Goal: Task Accomplishment & Management: Manage account settings

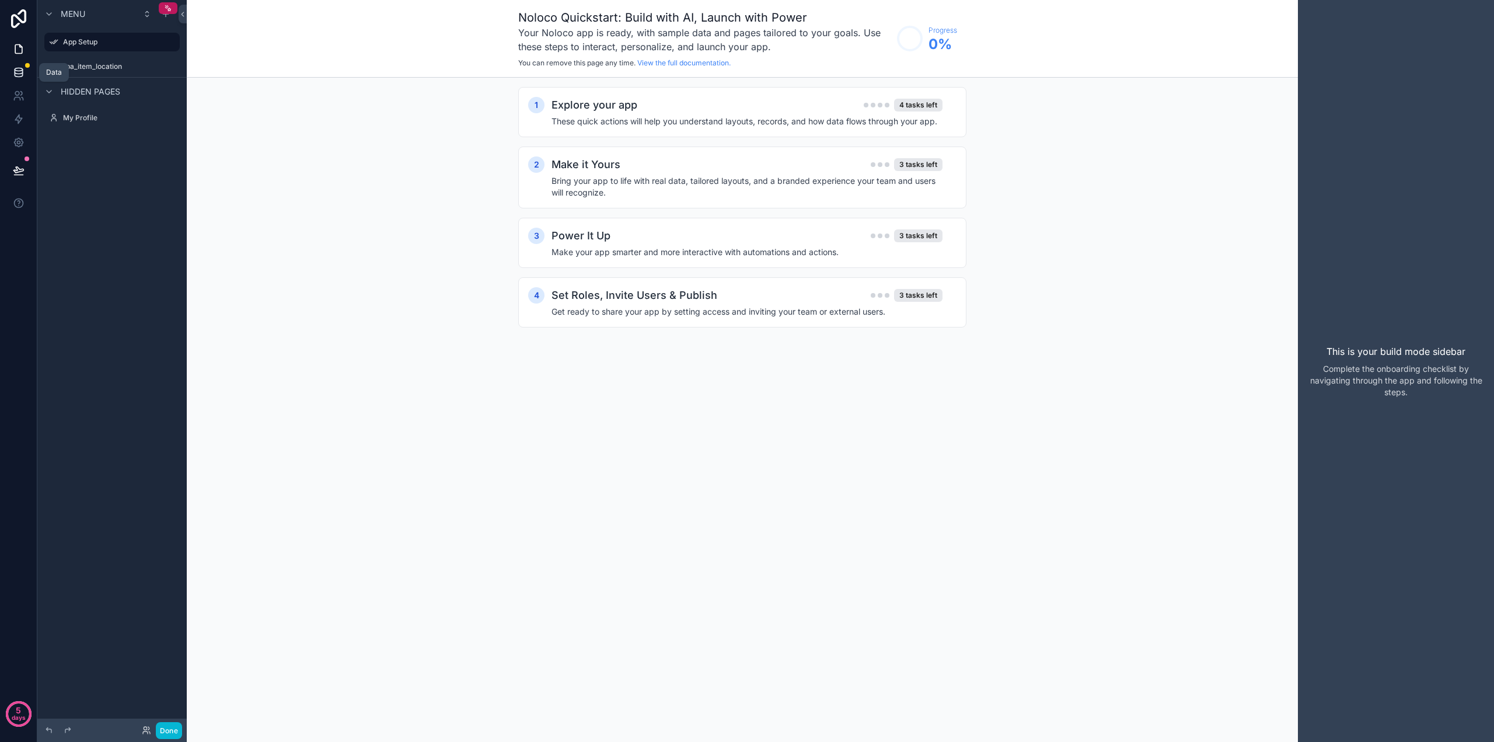
click at [18, 78] on icon at bounding box center [19, 73] width 12 height 12
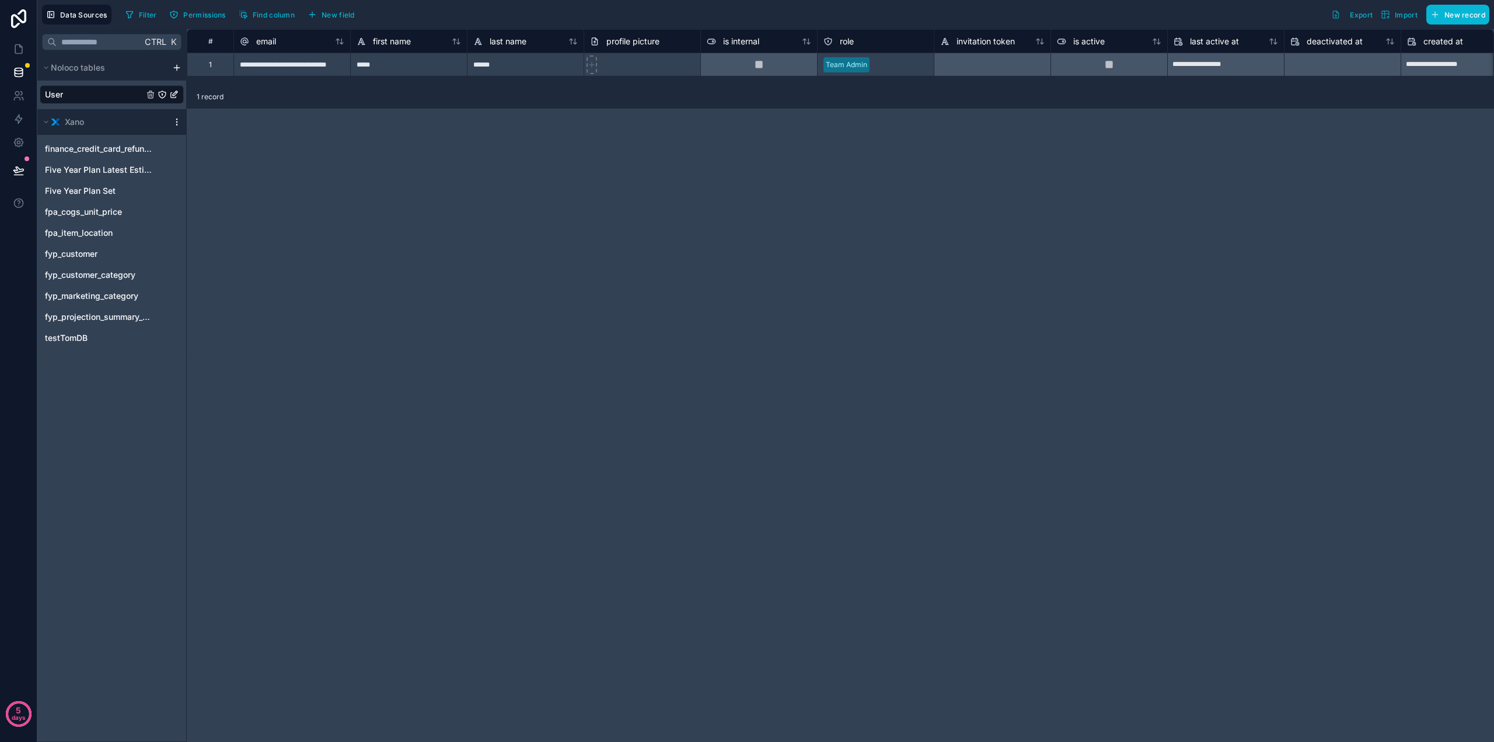
click at [175, 121] on icon "scrollable content" at bounding box center [176, 121] width 9 height 9
click at [215, 222] on span "Delete source" at bounding box center [236, 224] width 84 height 9
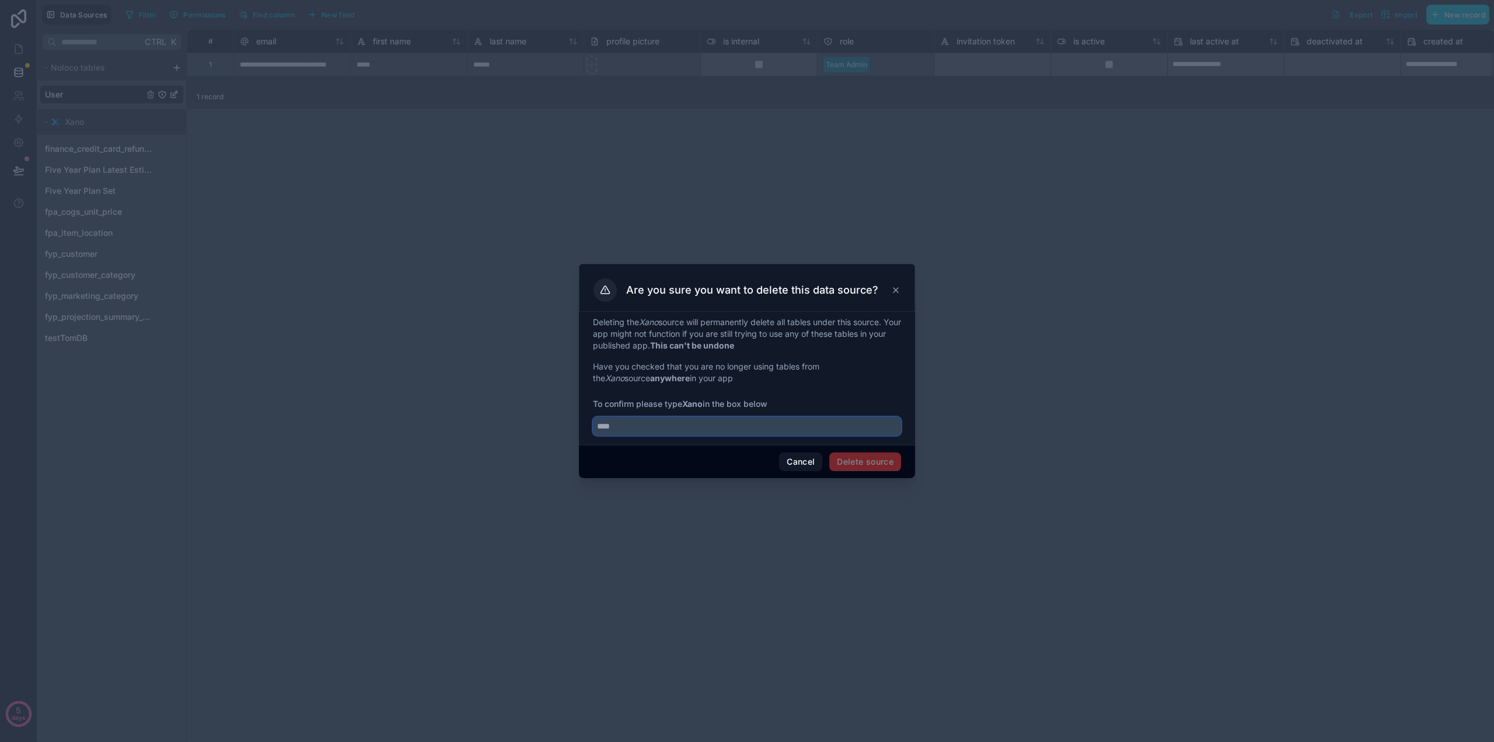
click at [701, 423] on input "text" at bounding box center [747, 426] width 308 height 19
type input "****"
click at [896, 451] on div "Cancel Delete source" at bounding box center [747, 461] width 336 height 33
click at [898, 458] on button "Delete source" at bounding box center [866, 461] width 72 height 19
